Goal: Check status: Check status

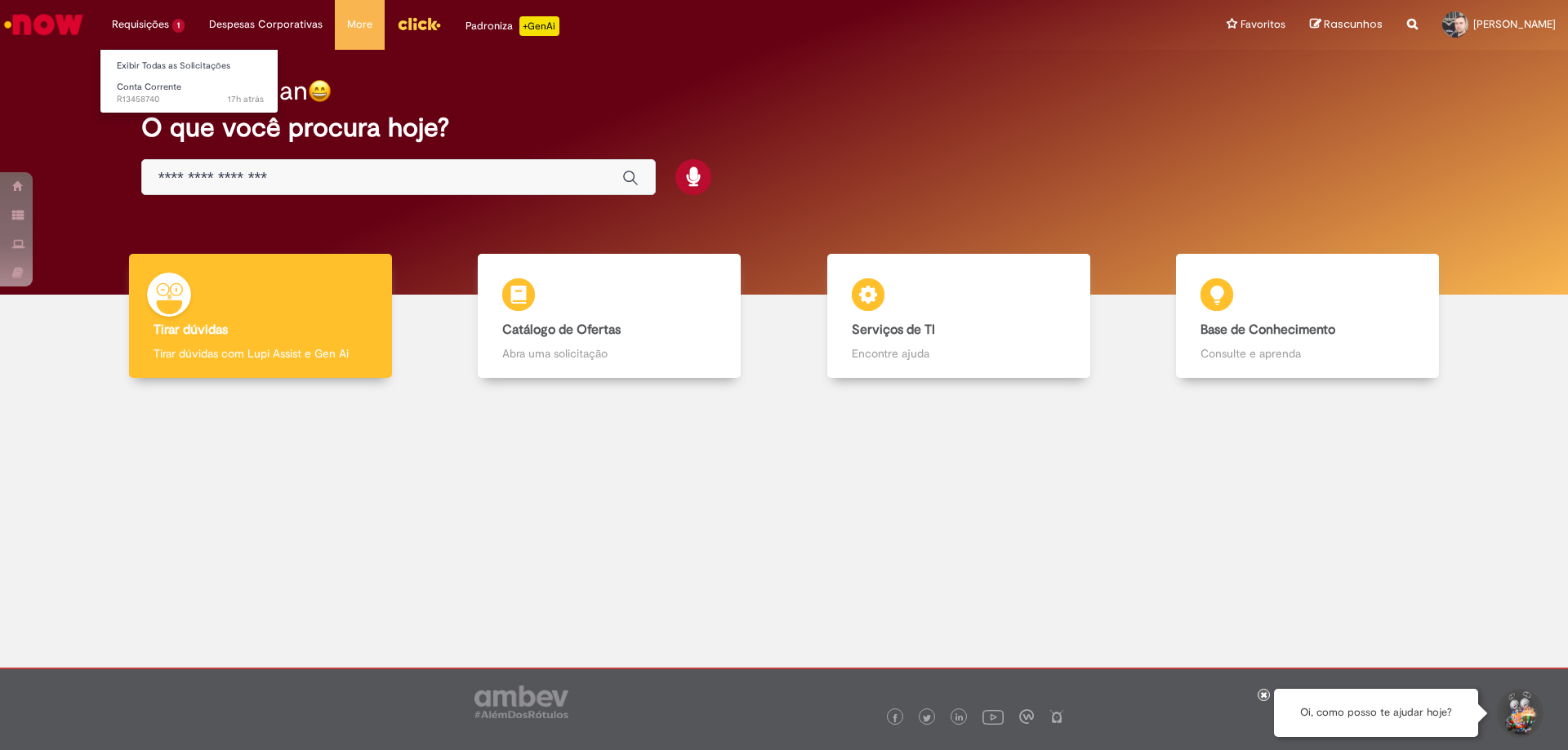
click at [141, 18] on li "Requisições 1 Exibir Todas as Solicitações Conta Corrente 17h atrás 17 horas at…" at bounding box center [149, 24] width 97 height 49
click at [153, 21] on li "Requisições 1 Exibir Todas as Solicitações Conta Corrente 17h atrás 17 horas at…" at bounding box center [149, 24] width 97 height 49
click at [167, 21] on li "Requisições 1 Exibir Todas as Solicitações Conta Corrente 17h atrás 17 horas at…" at bounding box center [149, 24] width 97 height 49
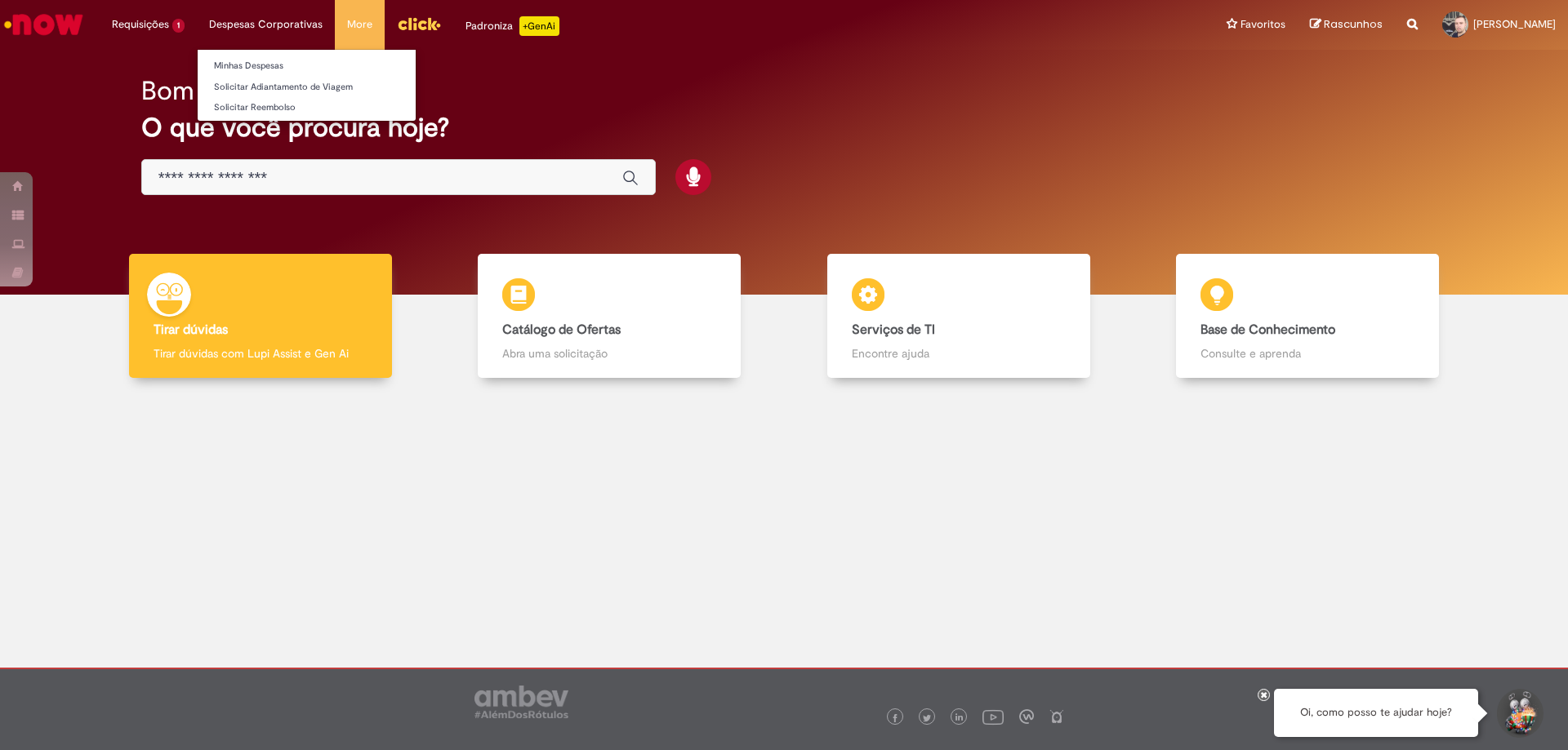
click at [197, 26] on li "Despesas Corporativas Minhas Despesas Solicitar Adiantamento de Viagem Solicita…" at bounding box center [149, 24] width 97 height 49
click at [197, 26] on li "Despesas Corporativas Minhas Despesas Solicitar Adiantamento de Viagem Solicita…" at bounding box center [149, 24] width 97 height 49
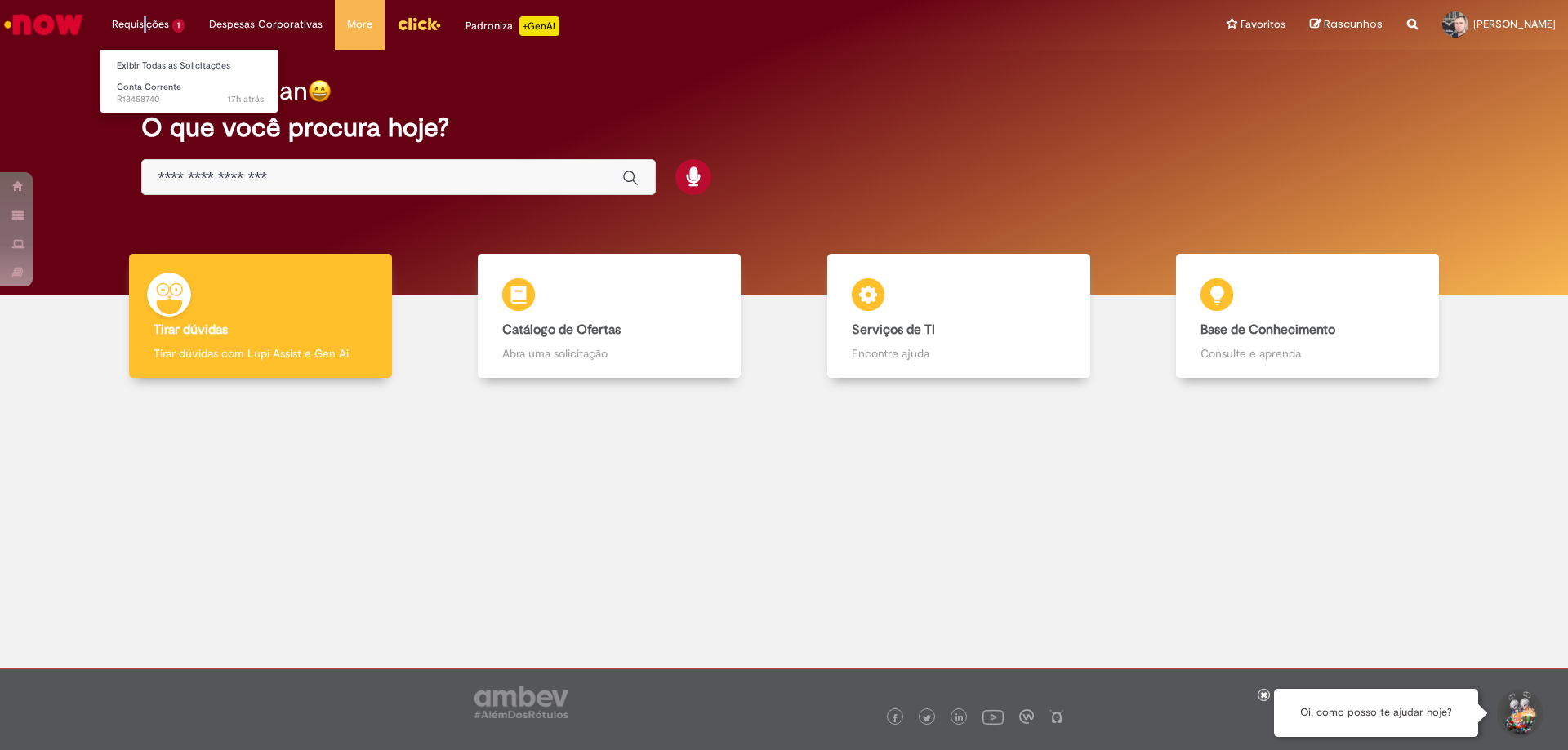
click at [143, 23] on li "Requisições 1 Exibir Todas as Solicitações Conta Corrente 17h atrás 17 horas at…" at bounding box center [149, 24] width 97 height 49
click at [165, 92] on span "Conta Corrente" at bounding box center [149, 87] width 64 height 12
click at [214, 88] on link "Conta Corrente 17h atrás 17 horas atrás R13458740" at bounding box center [191, 93] width 179 height 30
